Goal: Information Seeking & Learning: Learn about a topic

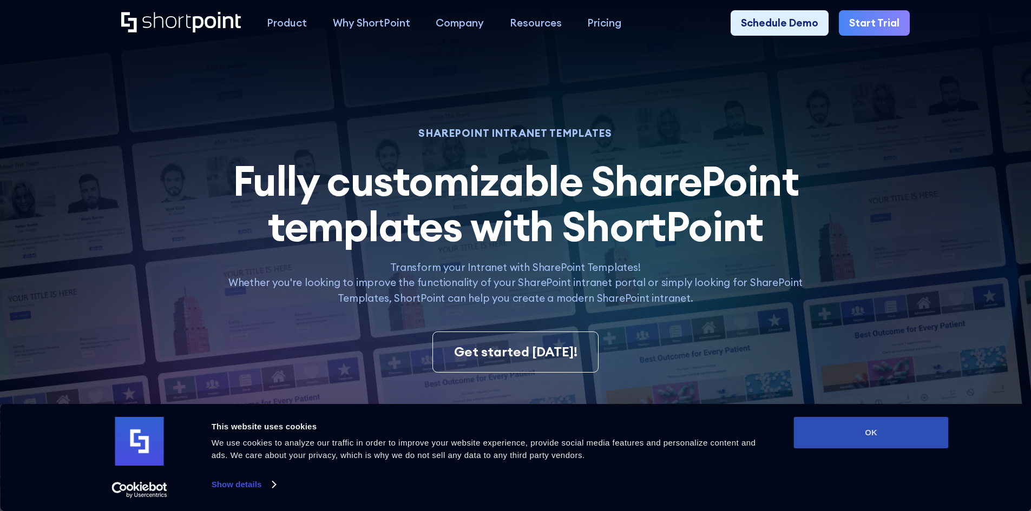
click at [897, 429] on button "OK" at bounding box center [871, 432] width 155 height 31
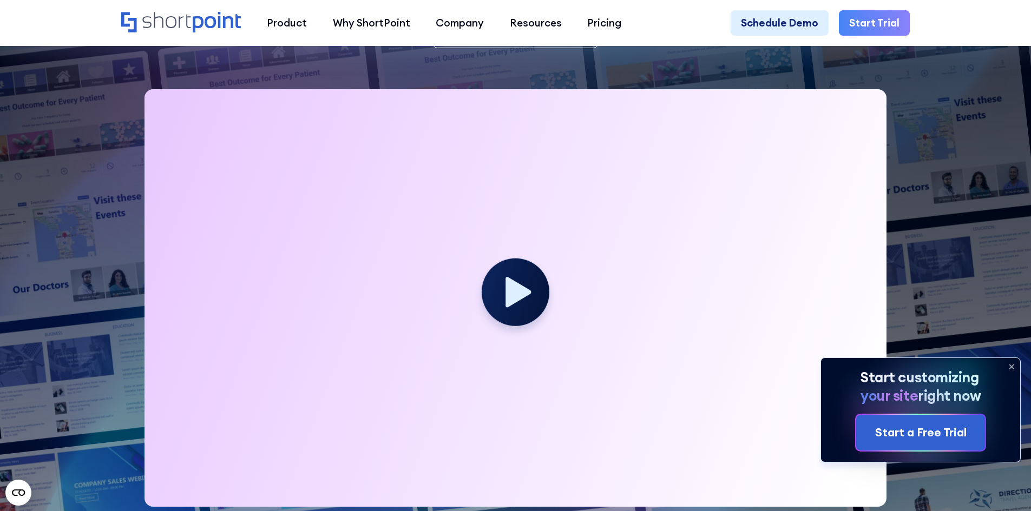
click at [1009, 365] on icon at bounding box center [1011, 366] width 17 height 17
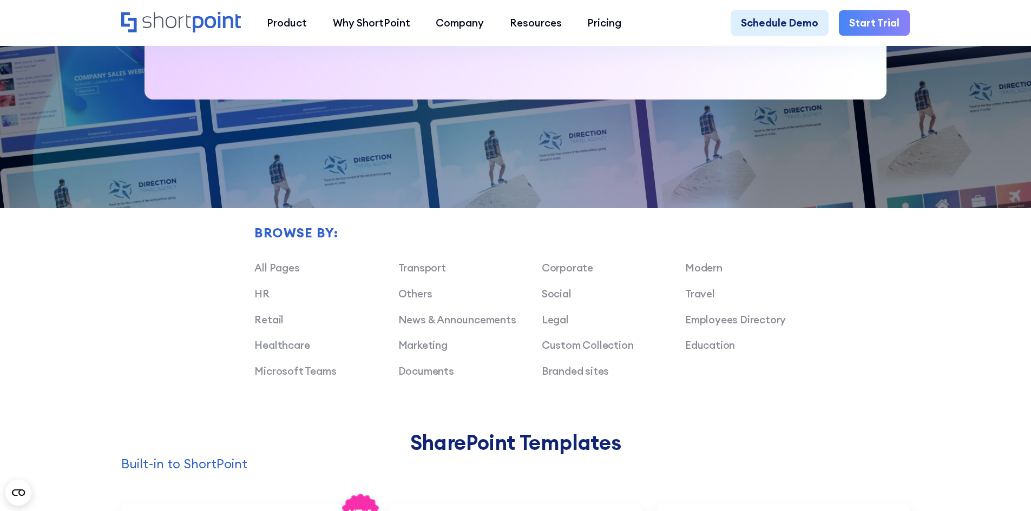
scroll to position [733, 0]
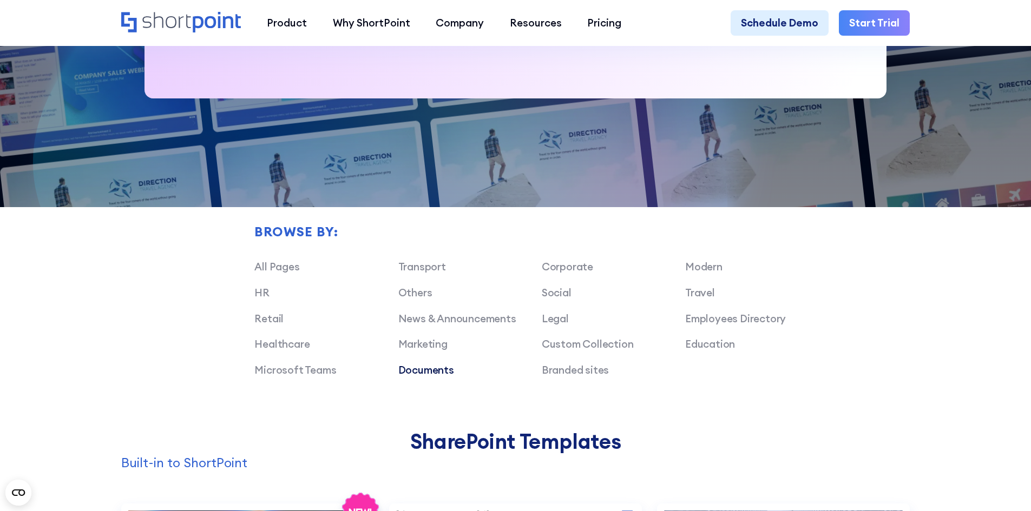
click at [411, 375] on link "Documents" at bounding box center [426, 370] width 56 height 13
click at [426, 377] on link "Documents" at bounding box center [426, 370] width 56 height 13
click at [438, 377] on link "Documents" at bounding box center [426, 370] width 56 height 13
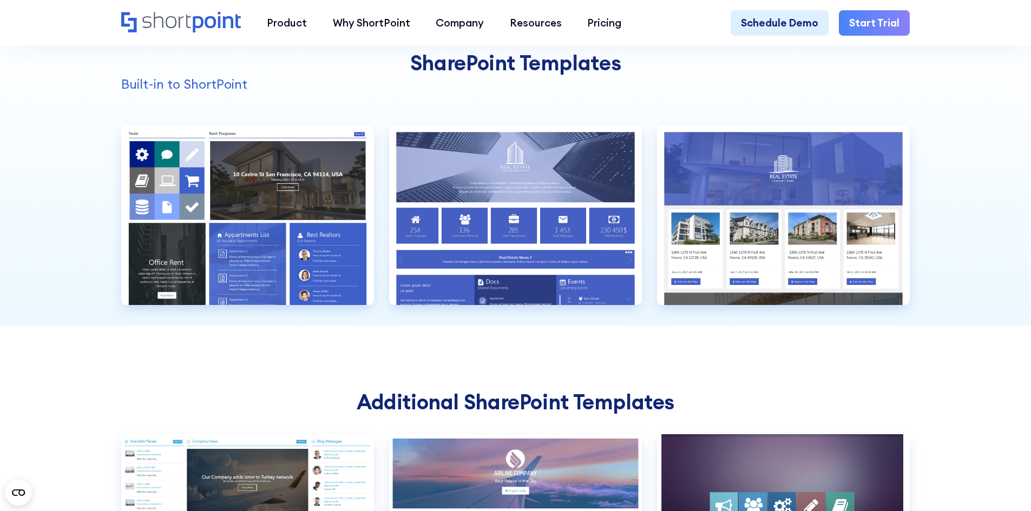
scroll to position [896, 0]
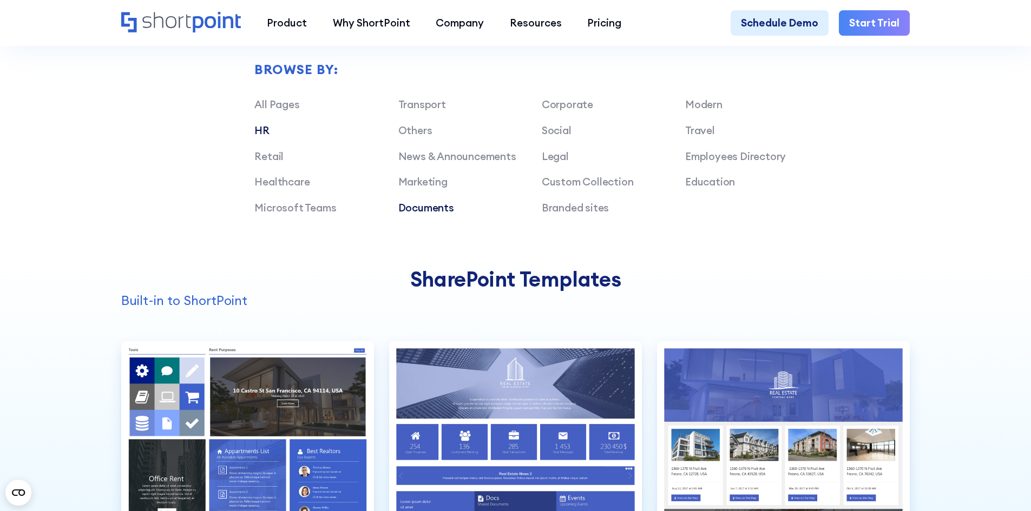
click at [254, 135] on link "HR" at bounding box center [261, 130] width 15 height 13
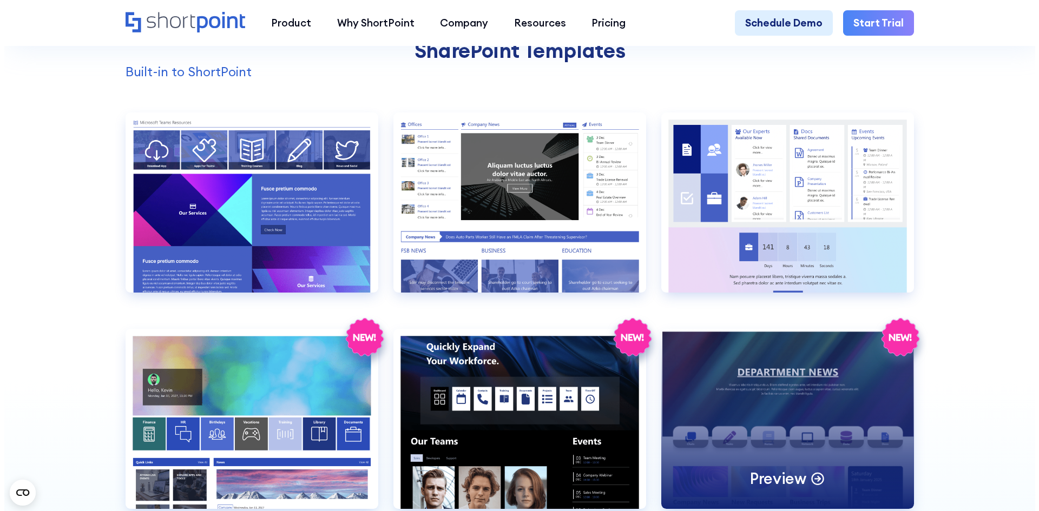
scroll to position [1220, 0]
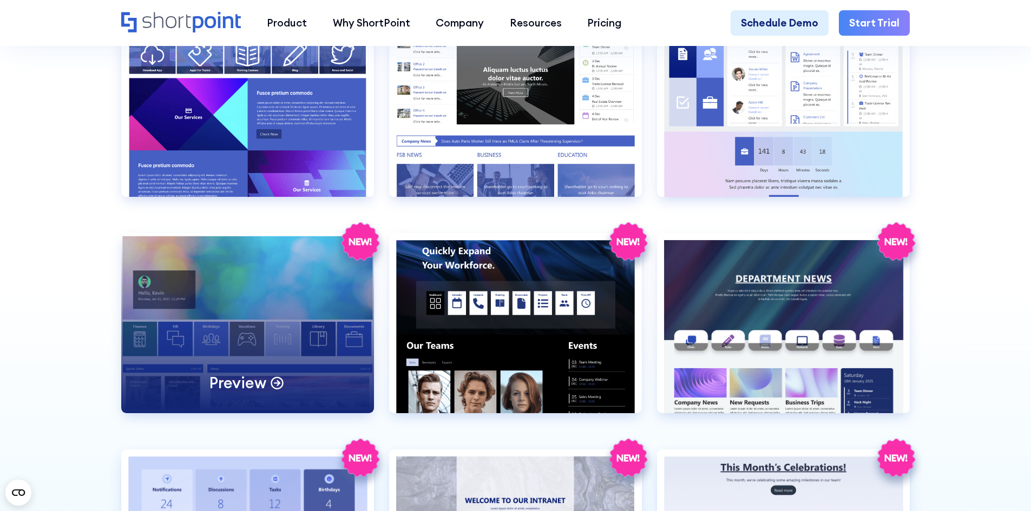
click at [175, 340] on div "Preview" at bounding box center [247, 323] width 253 height 180
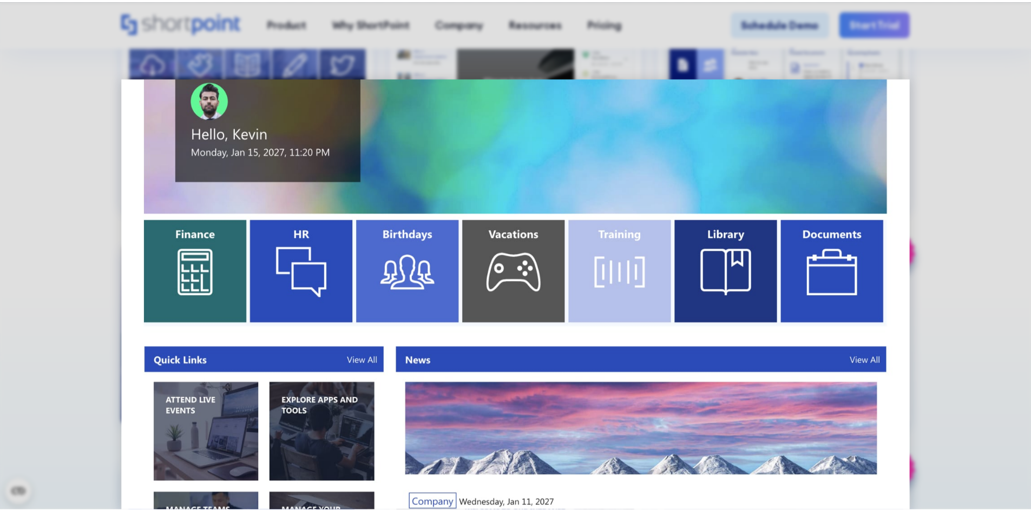
scroll to position [325, 0]
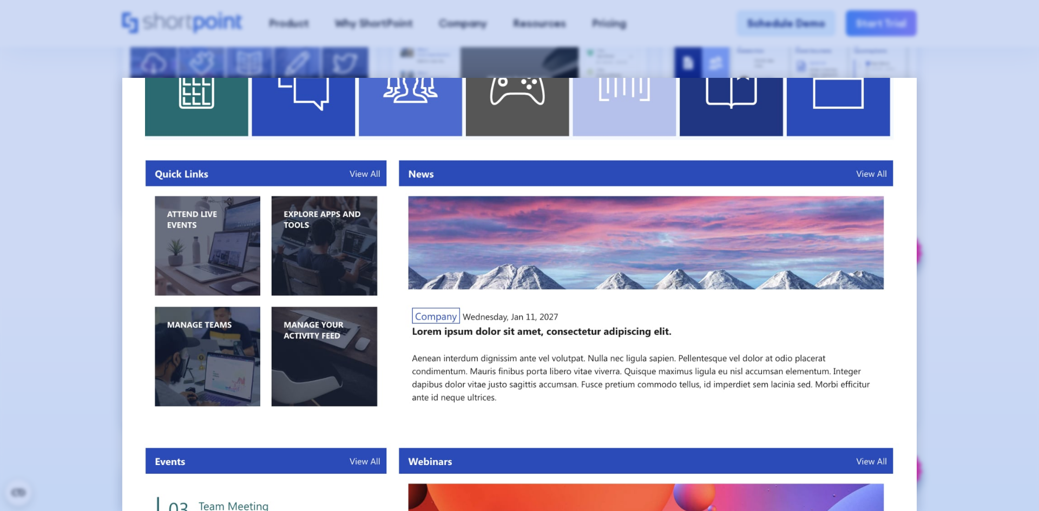
click at [62, 275] on div at bounding box center [519, 255] width 1039 height 511
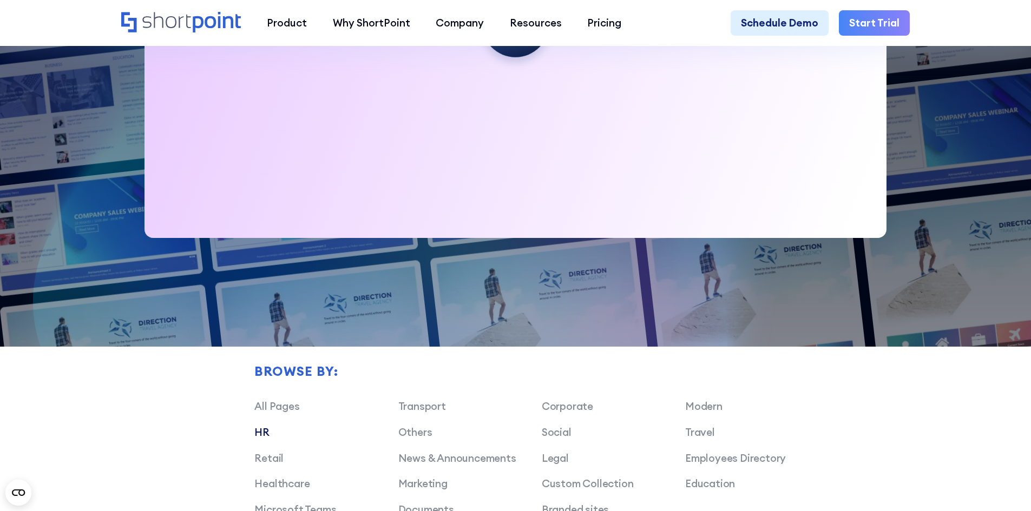
scroll to position [463, 0]
